Goal: Task Accomplishment & Management: Manage account settings

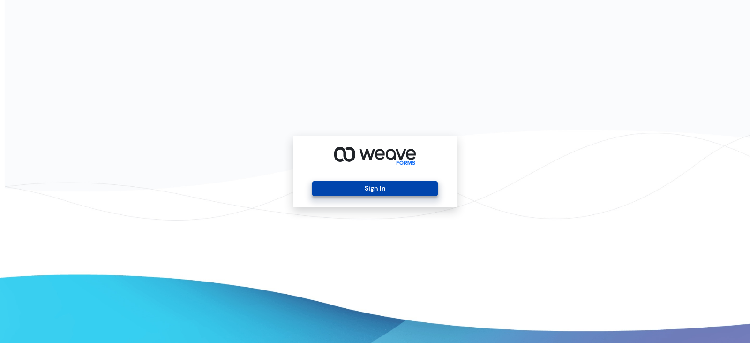
click at [405, 194] on button "Sign In" at bounding box center [374, 188] width 125 height 15
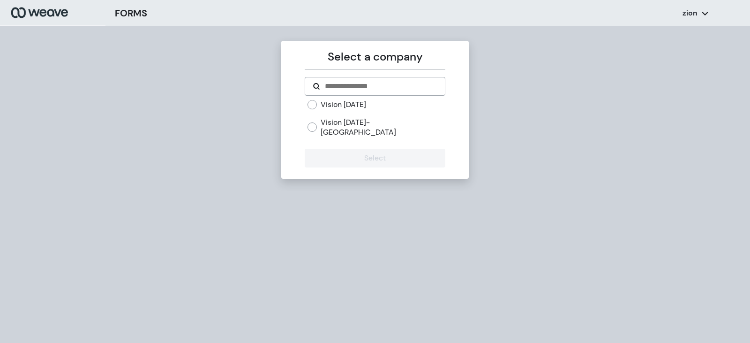
click at [347, 98] on form "Vision Today Vision Today- Town Center Select" at bounding box center [375, 122] width 140 height 90
click at [347, 101] on label "Vision Today" at bounding box center [343, 104] width 45 height 10
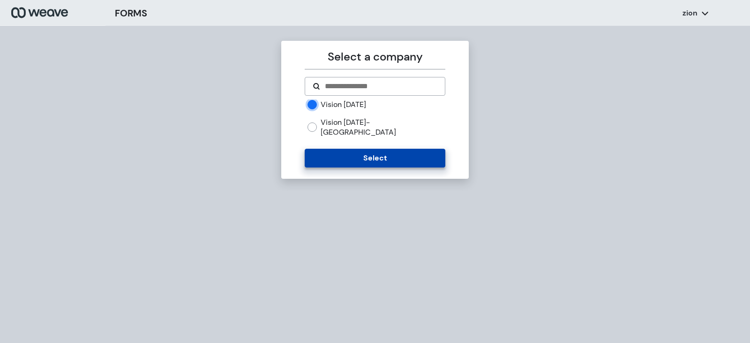
click at [361, 154] on button "Select" at bounding box center [375, 158] width 140 height 19
